Goal: Navigation & Orientation: Find specific page/section

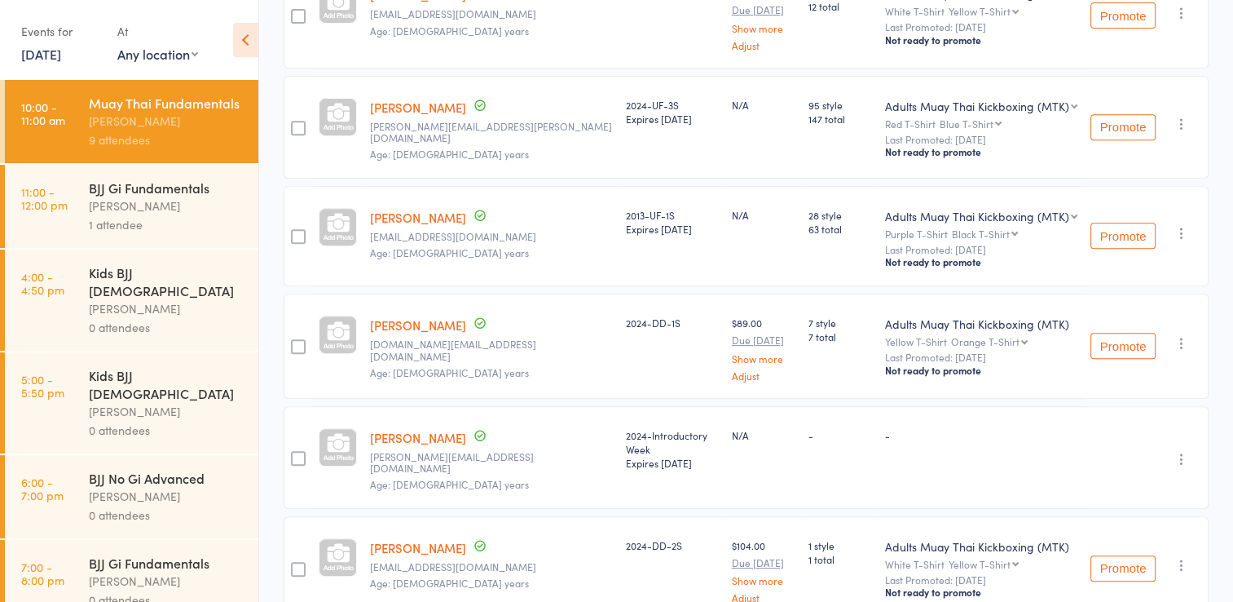
scroll to position [703, 0]
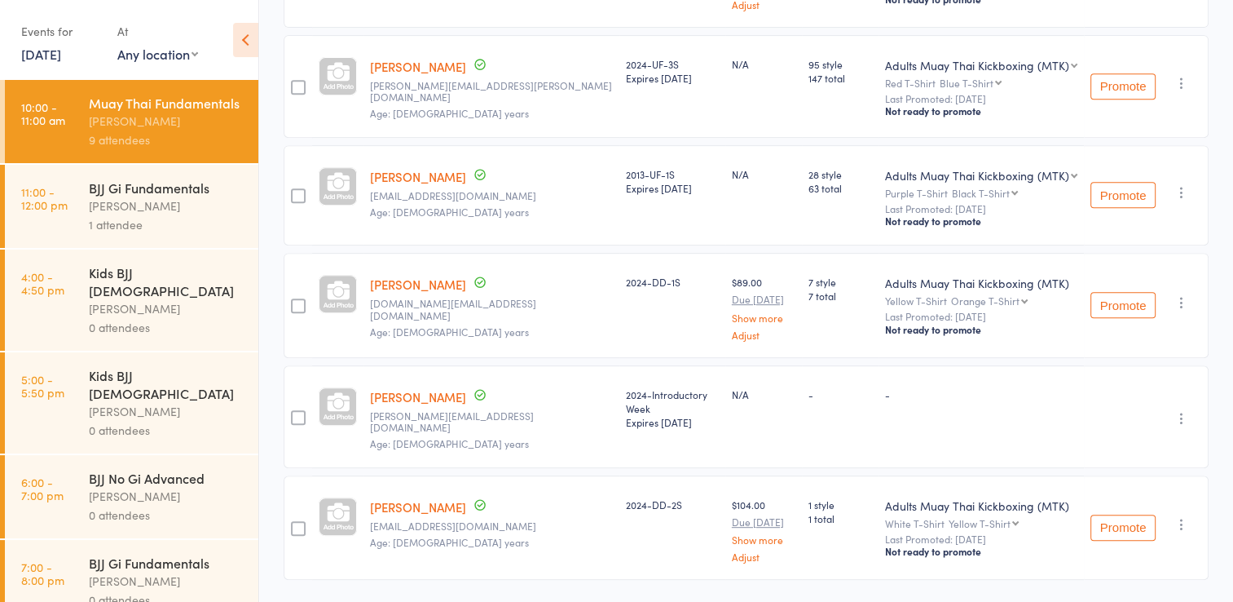
click at [123, 234] on div "1 attendee" at bounding box center [167, 224] width 156 height 19
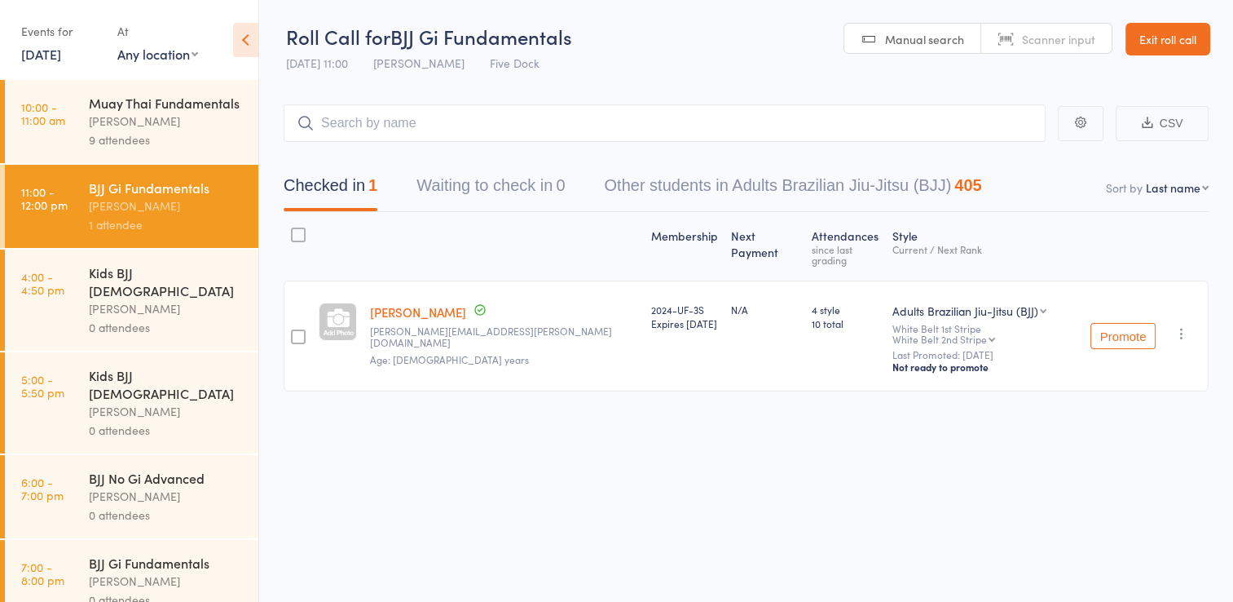
click at [1172, 38] on link "Exit roll call" at bounding box center [1168, 39] width 85 height 33
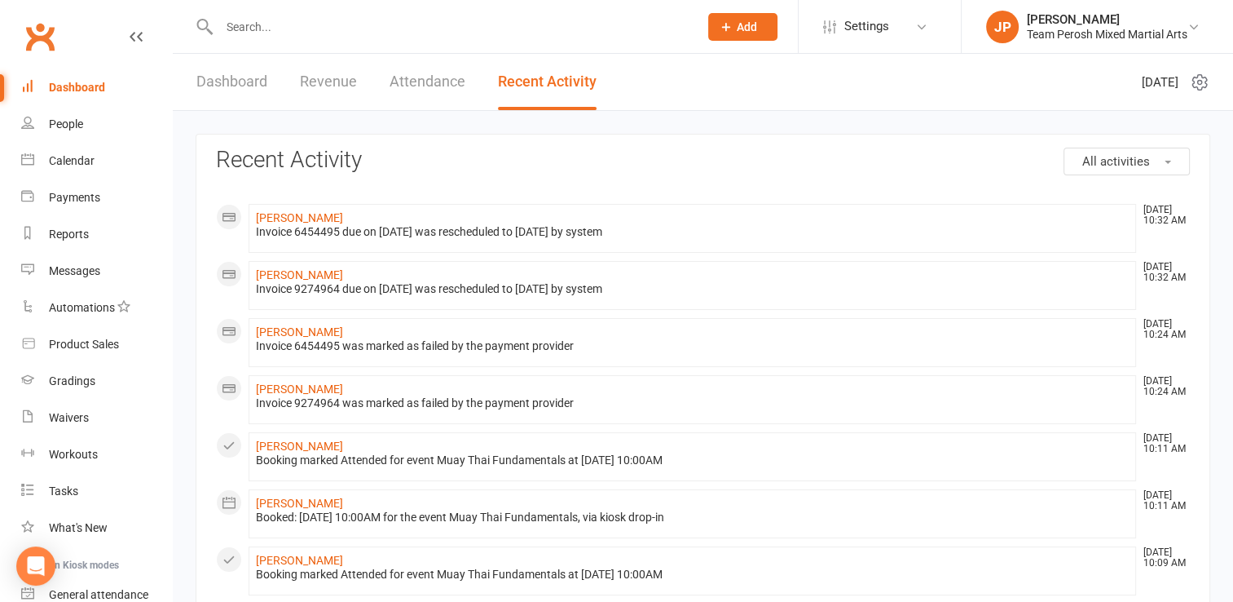
click at [64, 93] on div "Dashboard" at bounding box center [77, 87] width 56 height 13
click at [72, 134] on link "People" at bounding box center [96, 124] width 151 height 37
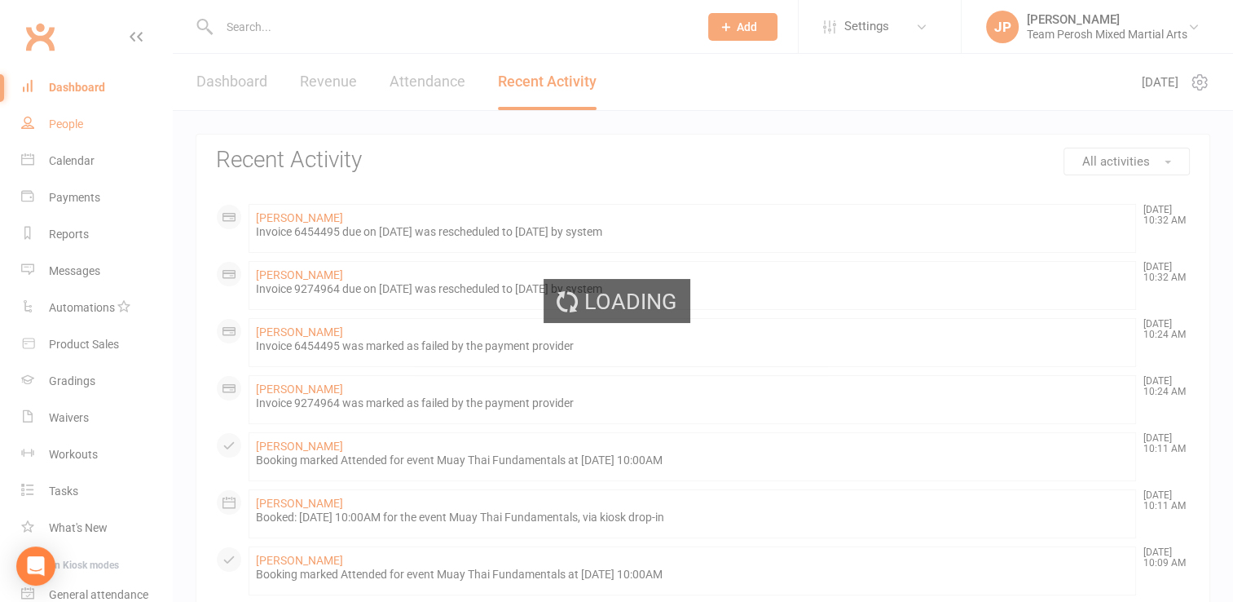
select select "active_trial"
select select "100"
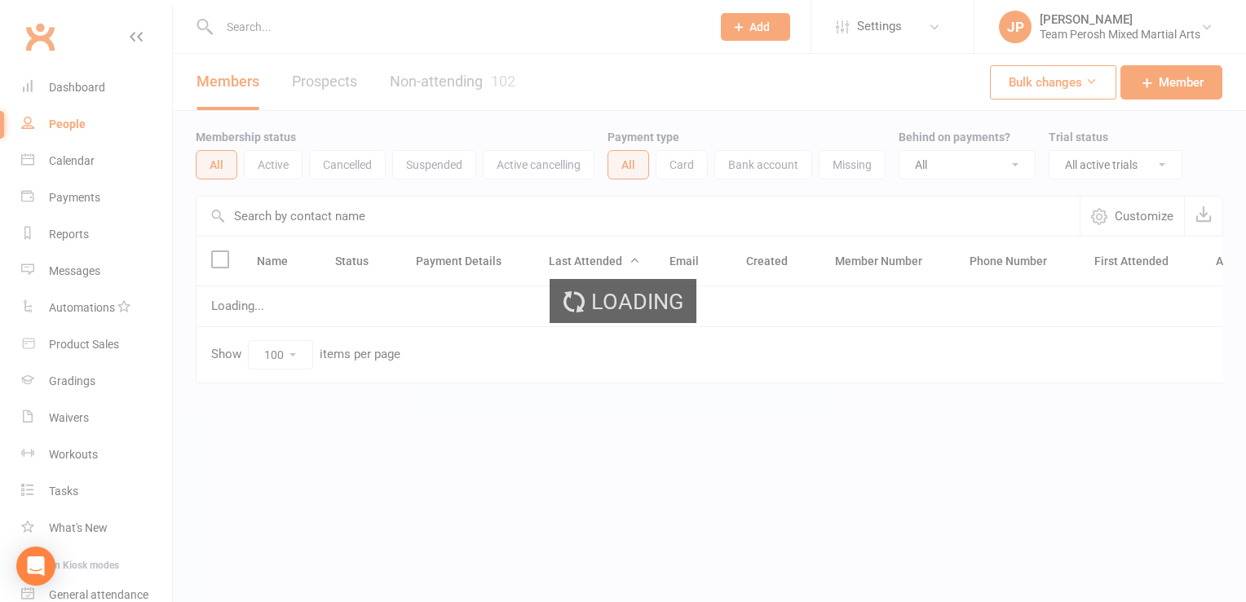
click at [227, 85] on div "Loading" at bounding box center [623, 301] width 1246 height 602
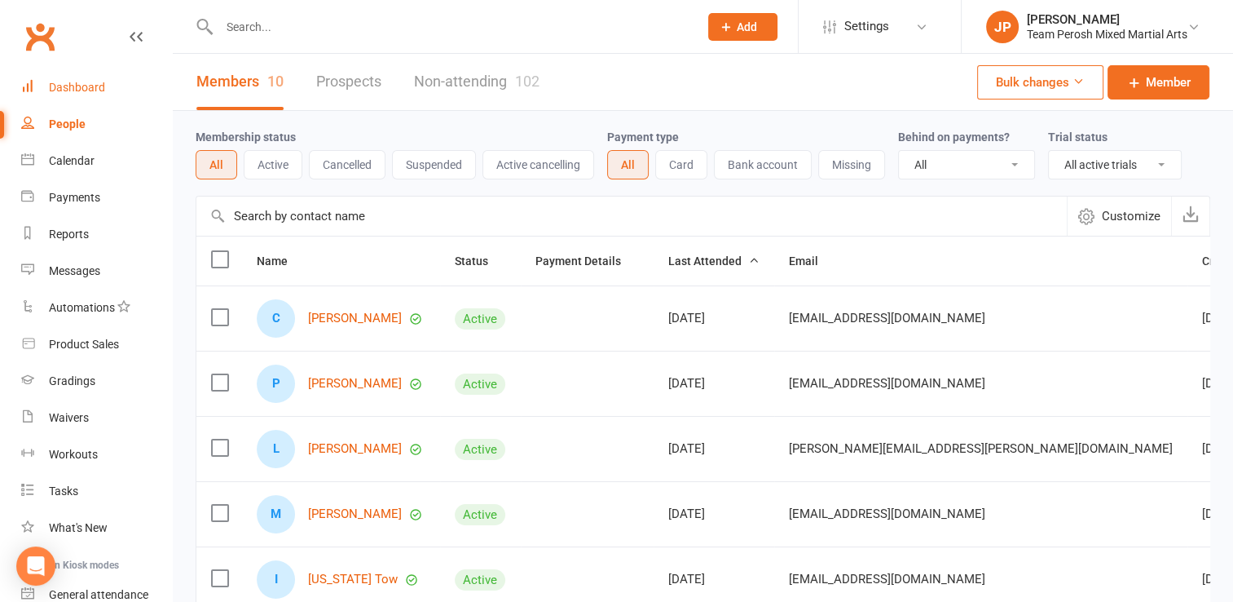
click at [95, 91] on div "Dashboard" at bounding box center [77, 87] width 56 height 13
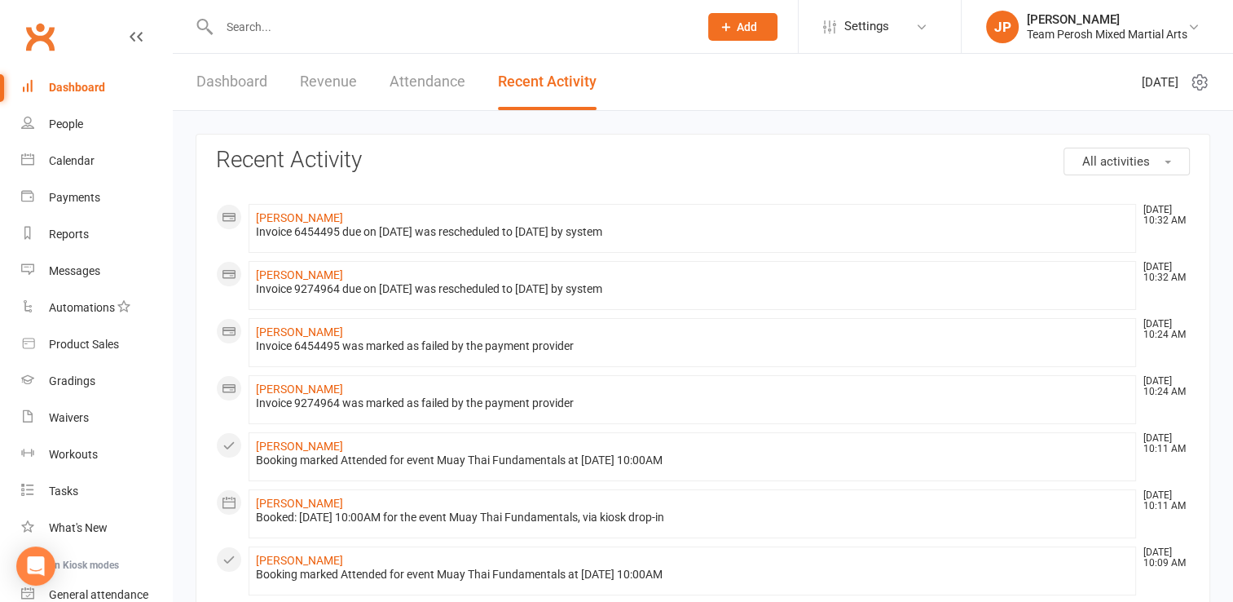
click at [233, 64] on link "Dashboard" at bounding box center [231, 82] width 71 height 56
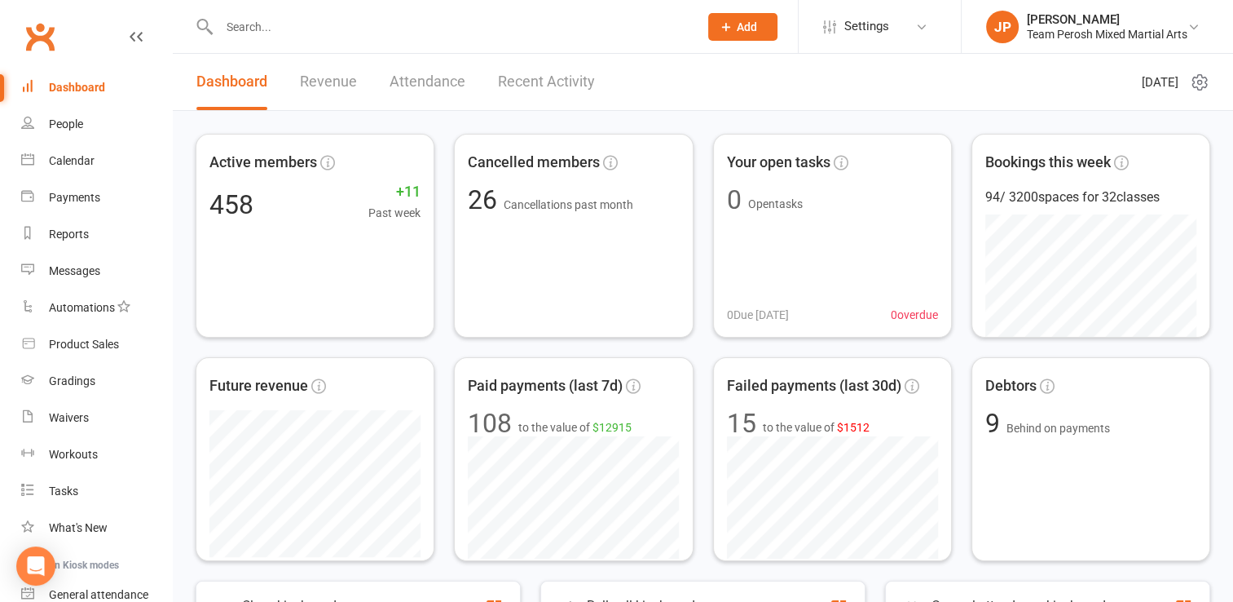
click at [529, 93] on link "Recent Activity" at bounding box center [546, 82] width 97 height 56
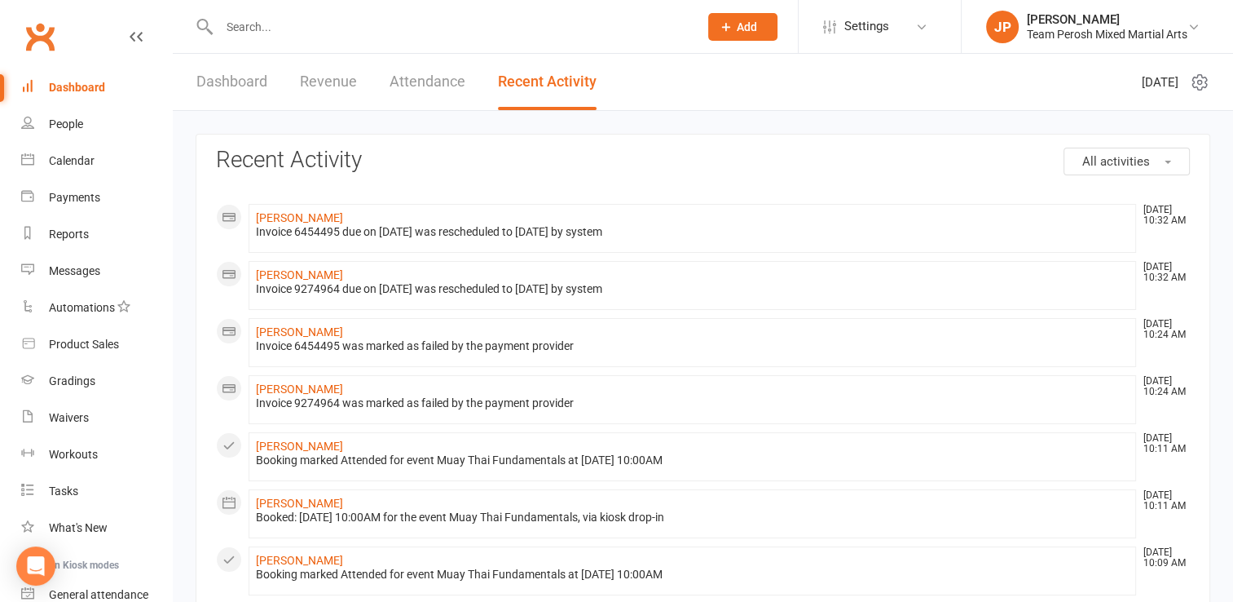
click at [222, 85] on link "Dashboard" at bounding box center [231, 82] width 71 height 56
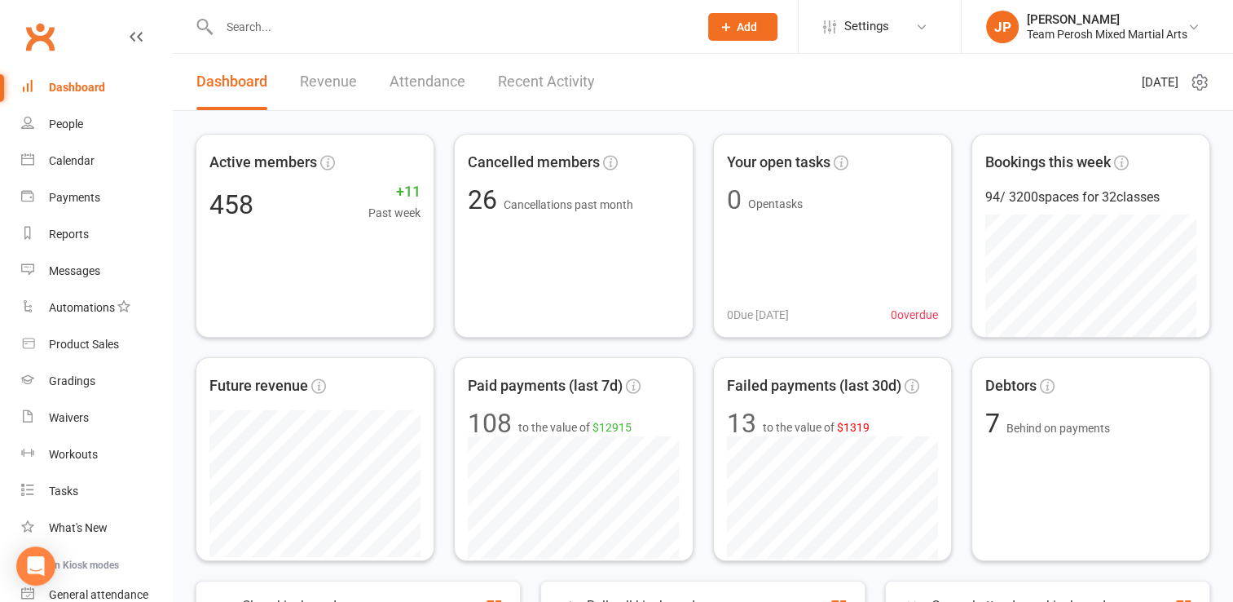
click at [527, 77] on link "Recent Activity" at bounding box center [546, 82] width 97 height 56
